Goal: Find specific page/section: Find specific page/section

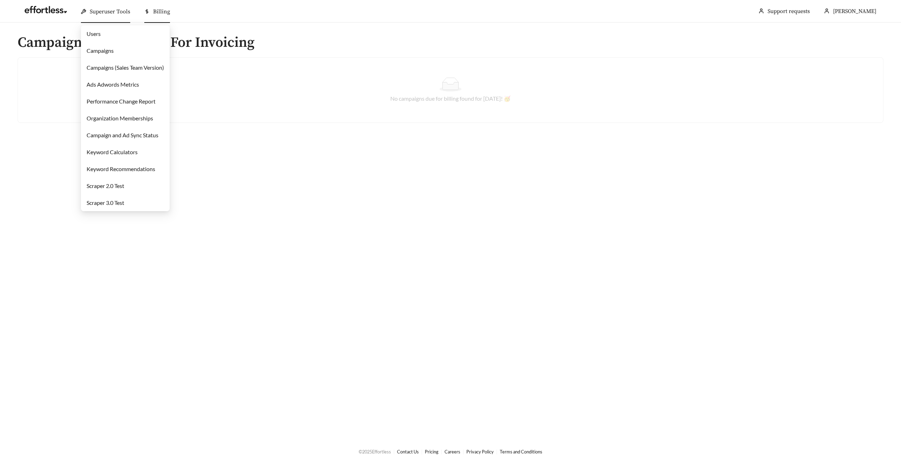
click at [106, 49] on link "Campaigns" at bounding box center [100, 50] width 27 height 7
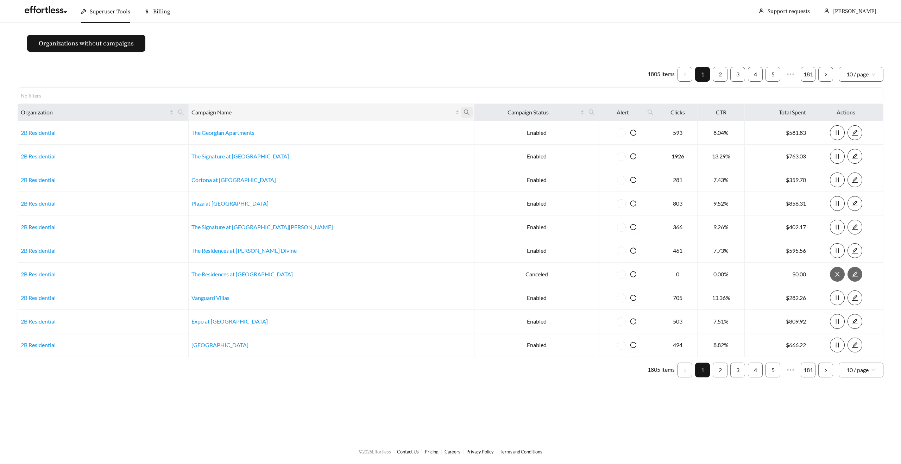
click at [461, 108] on span at bounding box center [467, 112] width 12 height 11
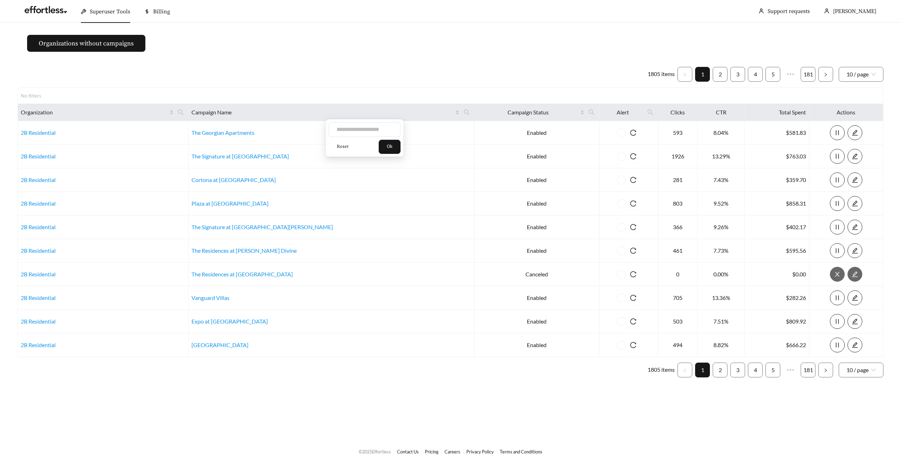
click at [373, 128] on input "text" at bounding box center [365, 129] width 72 height 15
type input "*****"
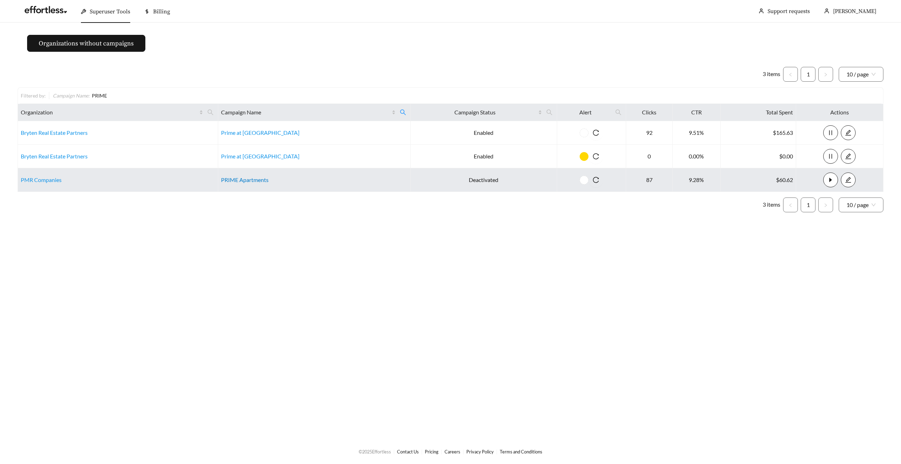
click at [263, 182] on link "PRIME Apartments" at bounding box center [244, 179] width 47 height 7
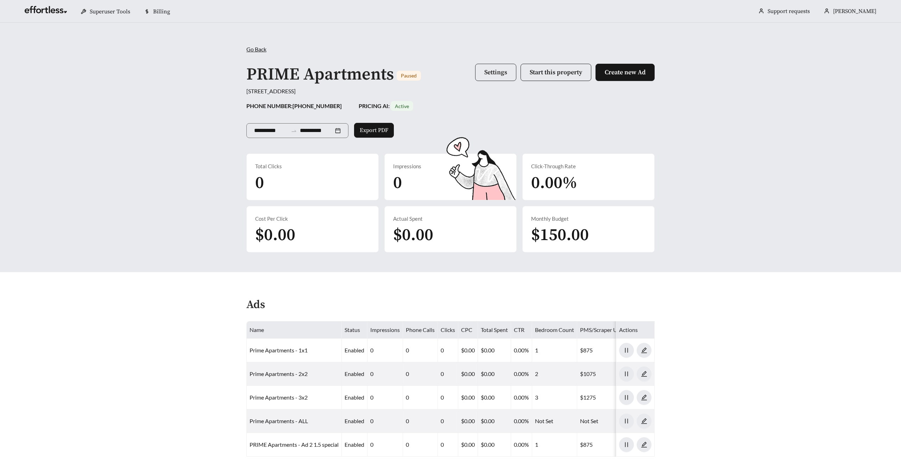
click at [489, 73] on span "Settings" at bounding box center [495, 72] width 23 height 8
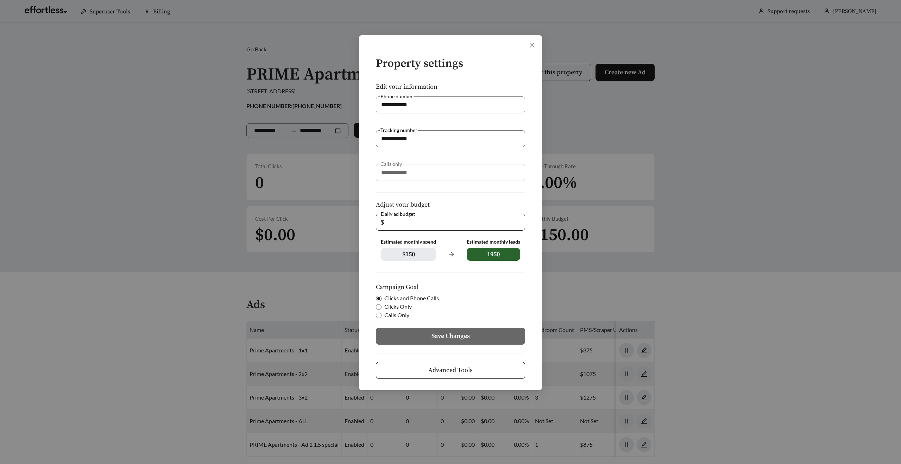
click at [388, 370] on button "Advanced Tools" at bounding box center [450, 370] width 149 height 17
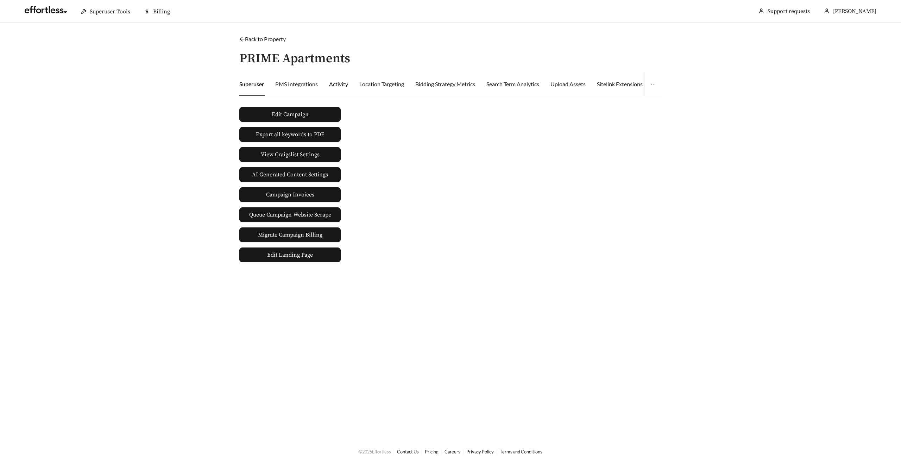
click at [343, 85] on div "Activity" at bounding box center [338, 84] width 19 height 8
